Goal: Task Accomplishment & Management: Complete application form

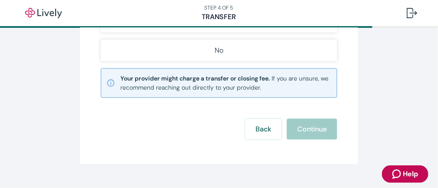
scroll to position [275, 0]
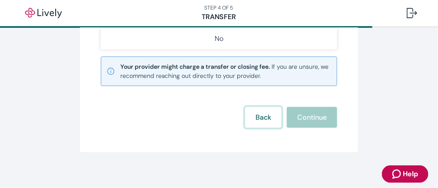
click at [265, 113] on button "Back" at bounding box center [263, 117] width 36 height 21
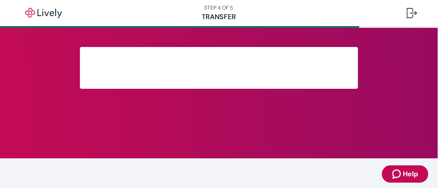
scroll to position [160, 0]
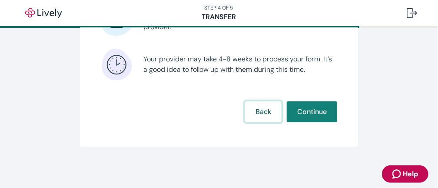
click at [264, 113] on button "Back" at bounding box center [263, 111] width 36 height 21
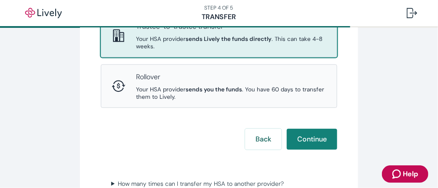
scroll to position [157, 0]
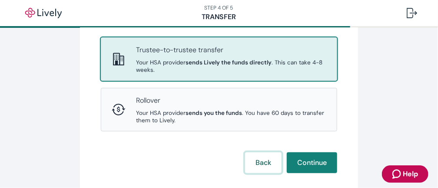
click at [273, 152] on button "Back" at bounding box center [263, 162] width 36 height 21
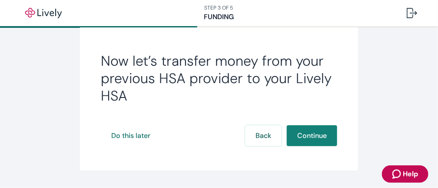
scroll to position [181, 0]
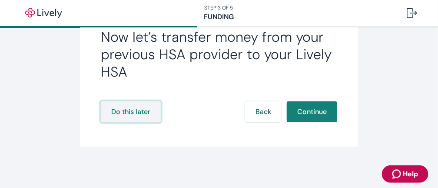
click at [129, 112] on button "Do this later" at bounding box center [131, 111] width 60 height 21
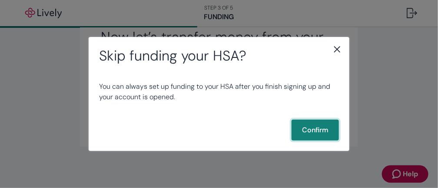
click at [320, 129] on button "Confirm" at bounding box center [314, 129] width 47 height 21
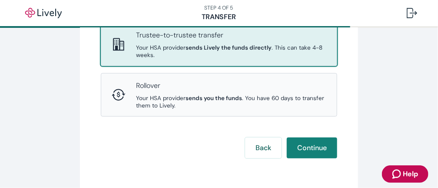
scroll to position [188, 0]
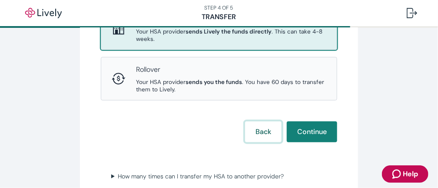
click at [274, 121] on button "Back" at bounding box center [263, 131] width 36 height 21
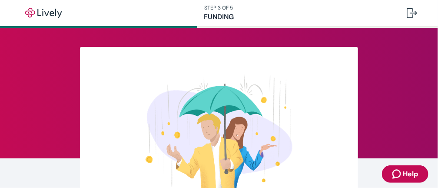
scroll to position [181, 0]
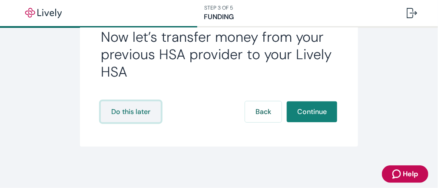
click at [122, 112] on button "Do this later" at bounding box center [131, 111] width 60 height 21
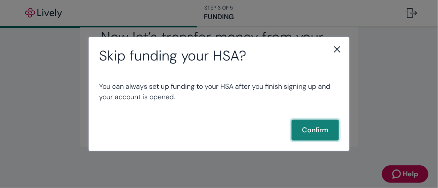
click at [316, 125] on button "Confirm" at bounding box center [314, 129] width 47 height 21
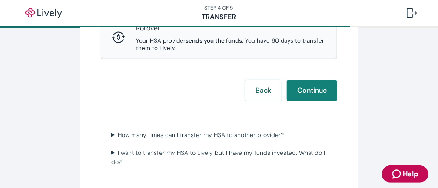
scroll to position [186, 0]
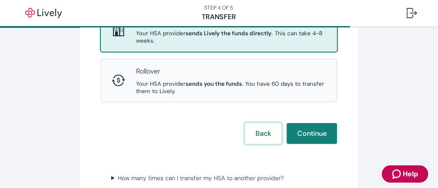
click at [272, 123] on button "Back" at bounding box center [263, 133] width 36 height 21
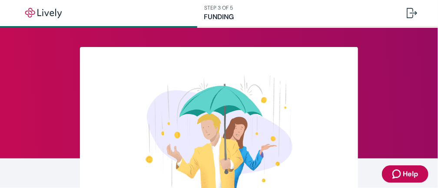
scroll to position [181, 0]
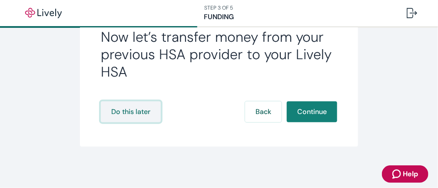
click at [130, 112] on button "Do this later" at bounding box center [131, 111] width 60 height 21
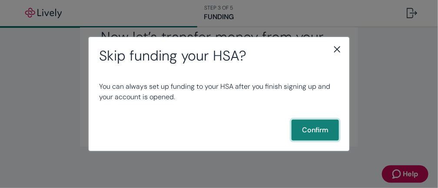
click at [326, 133] on button "Confirm" at bounding box center [314, 129] width 47 height 21
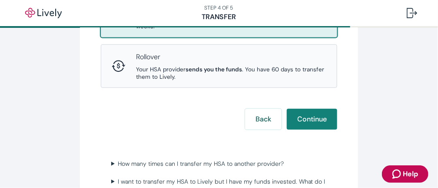
scroll to position [128, 0]
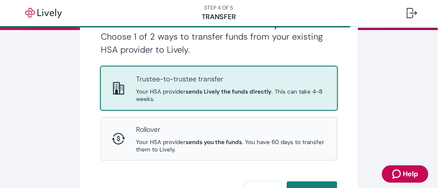
click at [195, 84] on div "Trustee-to-trustee transfer Your HSA provider sends Lively the funds directly .…" at bounding box center [231, 88] width 190 height 29
click at [196, 84] on div "Trustee-to-trustee transfer Your HSA provider sends Lively the funds directly .…" at bounding box center [231, 88] width 190 height 29
click at [313, 181] on button "Continue" at bounding box center [312, 191] width 50 height 21
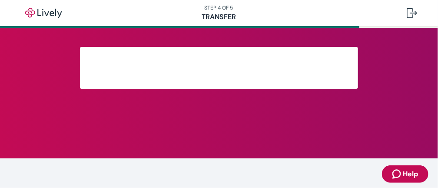
scroll to position [160, 0]
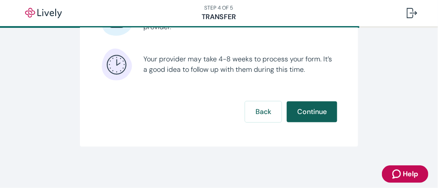
click at [319, 113] on button "Continue" at bounding box center [312, 111] width 50 height 21
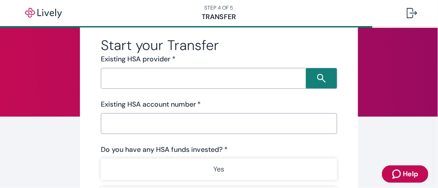
scroll to position [43, 0]
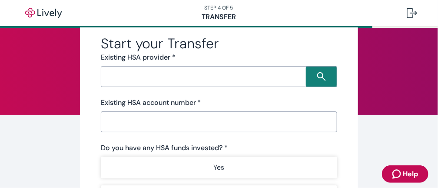
click at [194, 80] on input "Search input" at bounding box center [204, 76] width 202 height 12
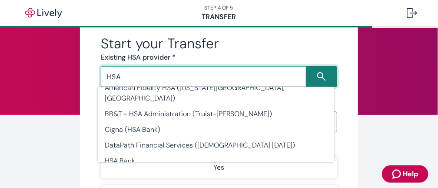
scroll to position [29, 0]
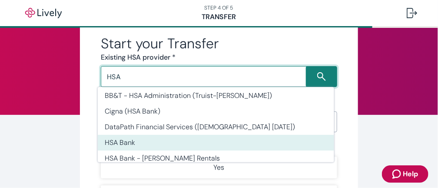
click at [133, 135] on li "HSA Bank" at bounding box center [216, 143] width 236 height 16
type input "HSA Bank"
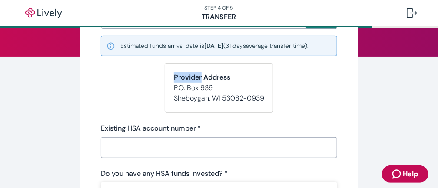
scroll to position [115, 0]
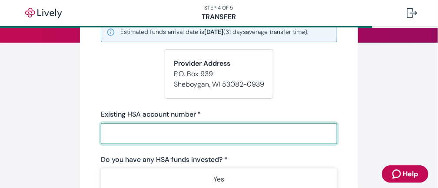
click at [211, 131] on input "Existing HSA account number   *" at bounding box center [219, 133] width 236 height 17
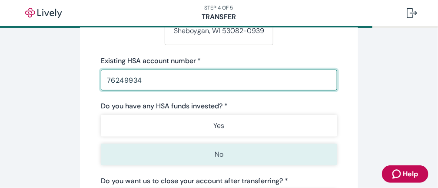
scroll to position [174, 0]
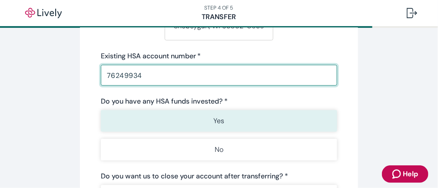
type input "76249934"
click at [223, 123] on button "Yes" at bounding box center [219, 121] width 236 height 22
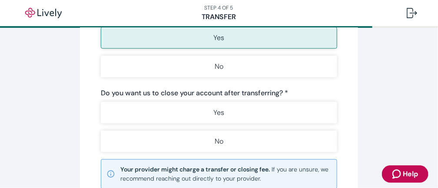
scroll to position [260, 0]
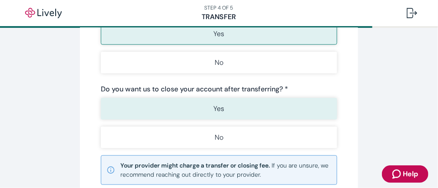
click at [214, 103] on p "Yes" at bounding box center [219, 108] width 11 height 10
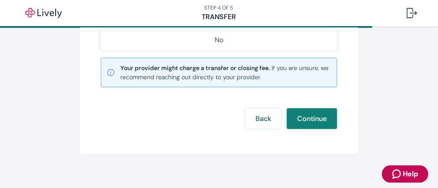
scroll to position [358, 0]
click at [313, 113] on button "Continue" at bounding box center [312, 118] width 50 height 21
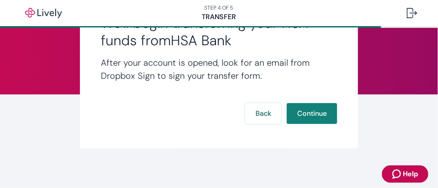
scroll to position [66, 0]
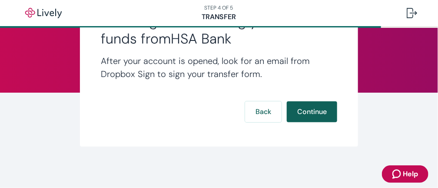
click at [318, 114] on button "Continue" at bounding box center [312, 111] width 50 height 21
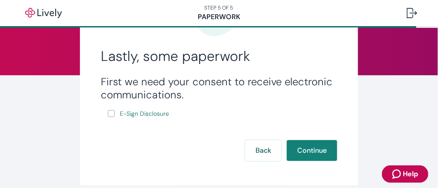
scroll to position [101, 0]
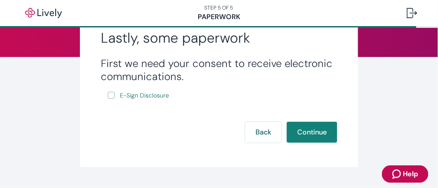
click at [108, 95] on input "E-Sign Disclosure" at bounding box center [111, 95] width 7 height 7
checkbox input "true"
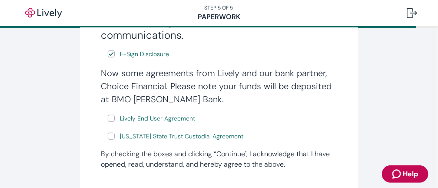
scroll to position [130, 0]
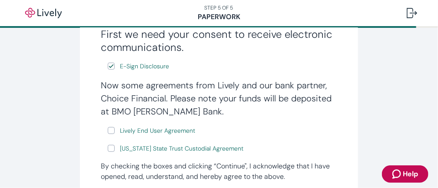
click at [108, 130] on input "Lively End User Agreement" at bounding box center [111, 130] width 7 height 7
checkbox input "true"
click at [108, 147] on input "[US_STATE] State Trust Custodial Agreement" at bounding box center [111, 148] width 7 height 7
checkbox input "true"
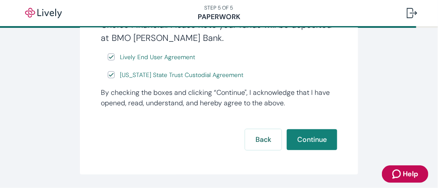
scroll to position [217, 0]
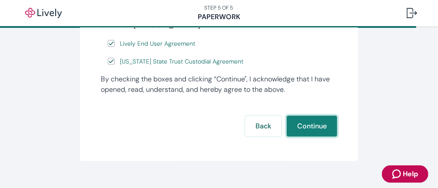
click at [303, 132] on button "Continue" at bounding box center [312, 125] width 50 height 21
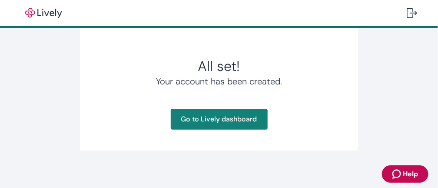
scroll to position [156, 0]
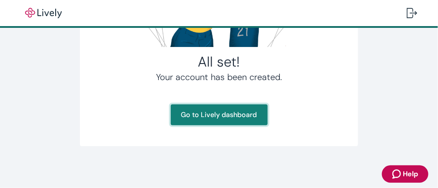
click at [234, 116] on link "Go to Lively dashboard" at bounding box center [219, 114] width 97 height 21
